Goal: Information Seeking & Learning: Learn about a topic

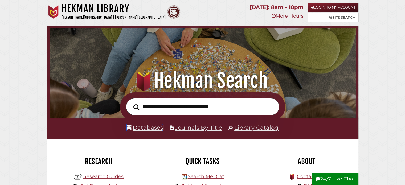
click at [140, 126] on link "Databases" at bounding box center [145, 127] width 36 height 7
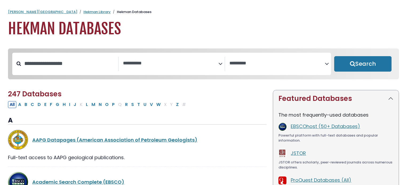
select select "Database Subject Filter"
select select "Database Vendors Filter"
click at [90, 60] on input "Search database by title or keyword" at bounding box center [69, 63] width 97 height 9
type input "*******"
click at [334, 56] on button "Search" at bounding box center [362, 63] width 57 height 15
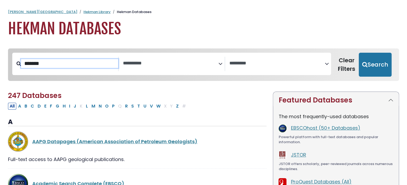
select select "Database Subject Filter"
select select "Database Vendors Filter"
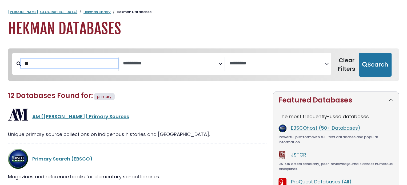
type input "*"
type input "******"
click at [358, 53] on button "Search" at bounding box center [374, 65] width 33 height 24
select select "Database Subject Filter"
select select "Database Vendors Filter"
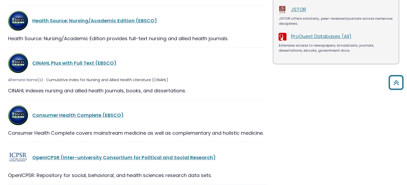
scroll to position [133, 0]
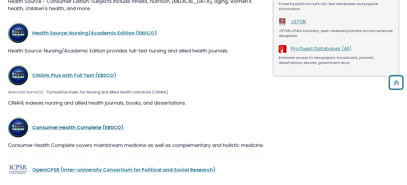
click at [87, 125] on link "Consumer Health Complete (EBSCO)" at bounding box center [77, 127] width 91 height 7
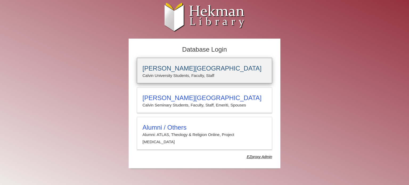
type input "****"
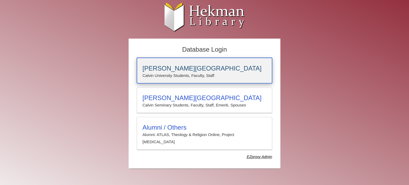
click at [221, 71] on h3 "[PERSON_NAME][GEOGRAPHIC_DATA]" at bounding box center [205, 68] width 124 height 7
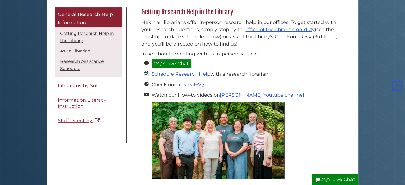
scroll to position [74, 0]
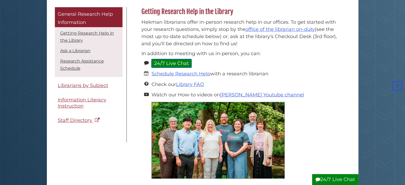
click at [178, 63] on link "24/7 Live Chat" at bounding box center [172, 63] width 40 height 9
